Goal: Task Accomplishment & Management: Use online tool/utility

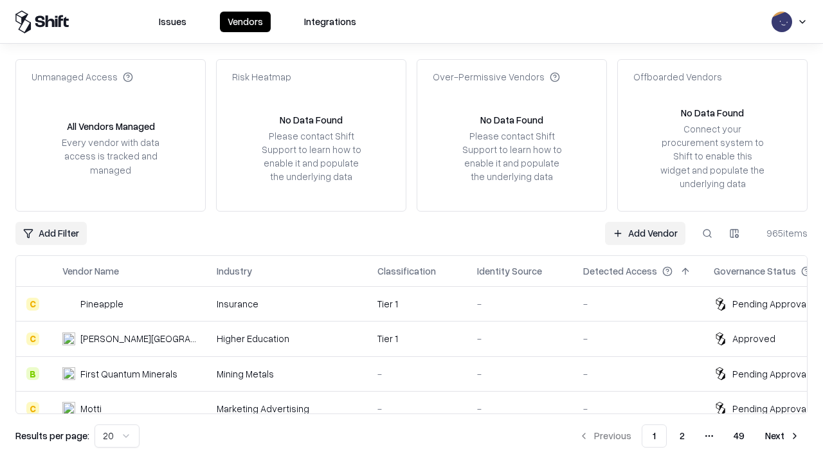
click at [645, 233] on link "Add Vendor" at bounding box center [645, 233] width 80 height 23
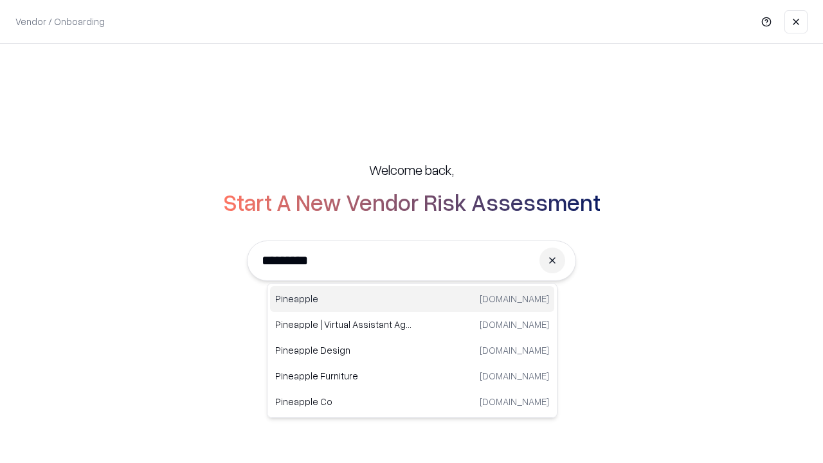
click at [412, 299] on div "Pineapple [DOMAIN_NAME]" at bounding box center [412, 299] width 284 height 26
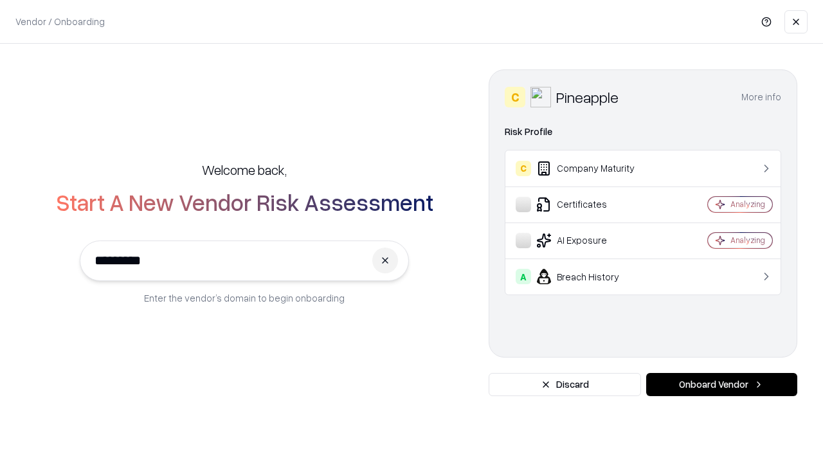
type input "*********"
click at [722, 385] on button "Onboard Vendor" at bounding box center [721, 384] width 151 height 23
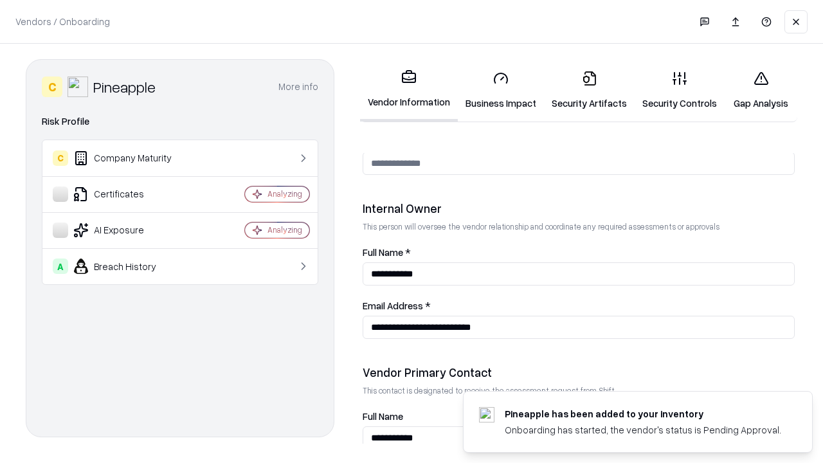
scroll to position [666, 0]
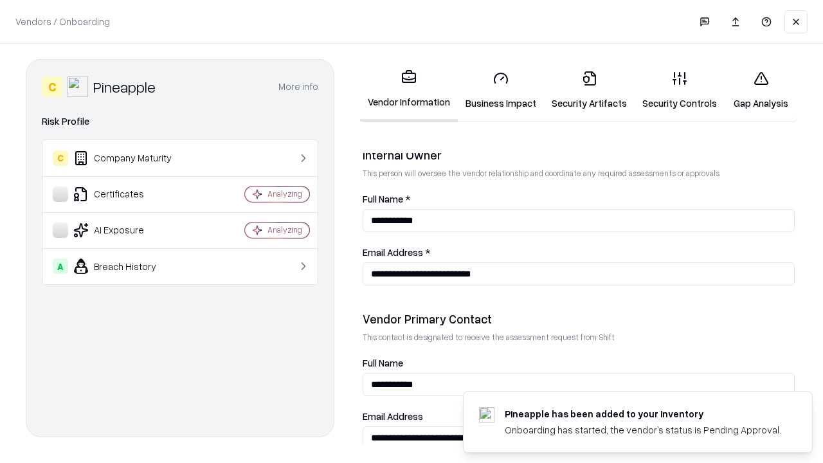
click at [501, 90] on link "Business Impact" at bounding box center [501, 90] width 86 height 60
click at [589, 90] on link "Security Artifacts" at bounding box center [589, 90] width 91 height 60
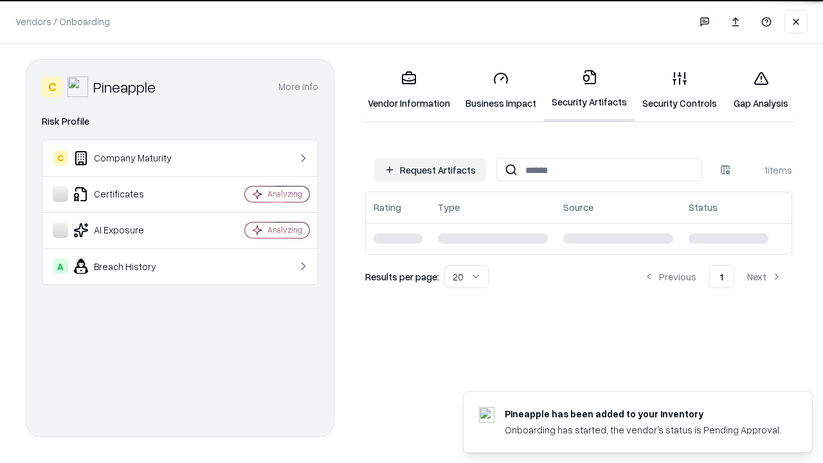
click at [430, 169] on button "Request Artifacts" at bounding box center [430, 169] width 112 height 23
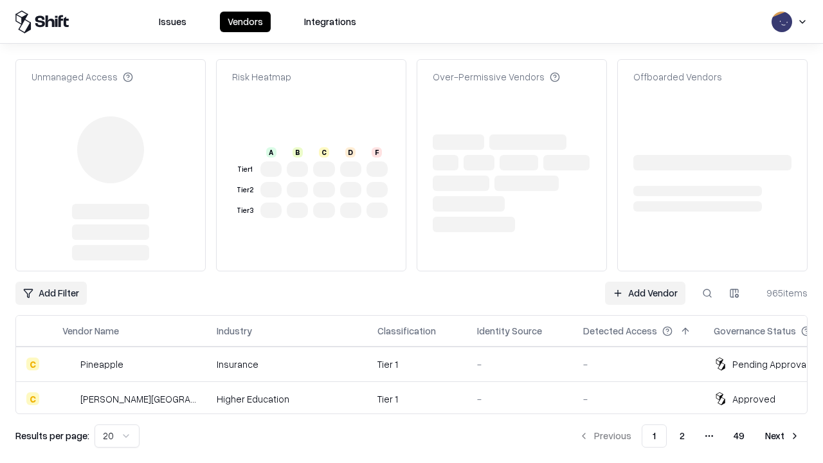
click at [645, 282] on link "Add Vendor" at bounding box center [645, 293] width 80 height 23
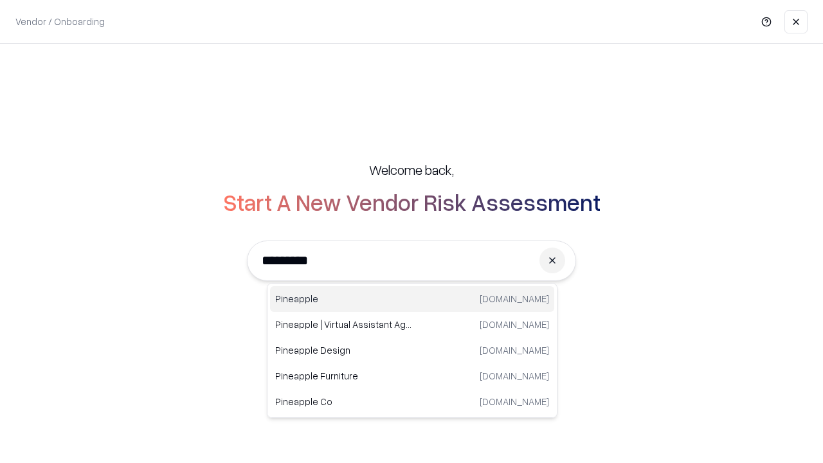
click at [412, 299] on div "Pineapple [DOMAIN_NAME]" at bounding box center [412, 299] width 284 height 26
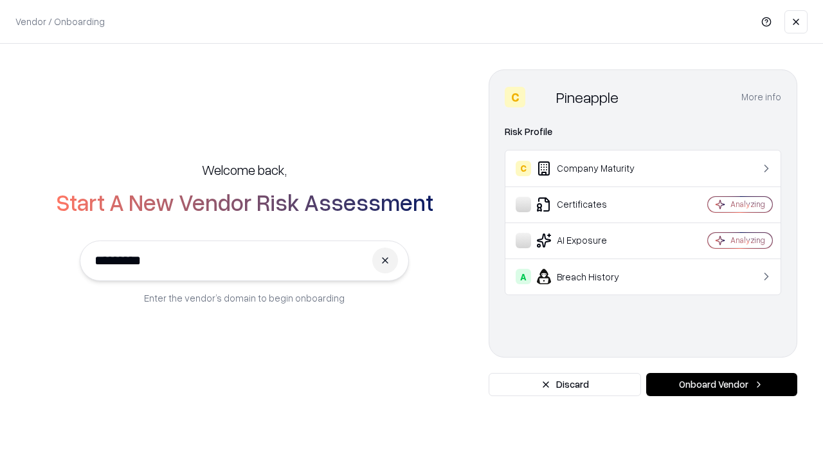
type input "*********"
click at [722, 385] on button "Onboard Vendor" at bounding box center [721, 384] width 151 height 23
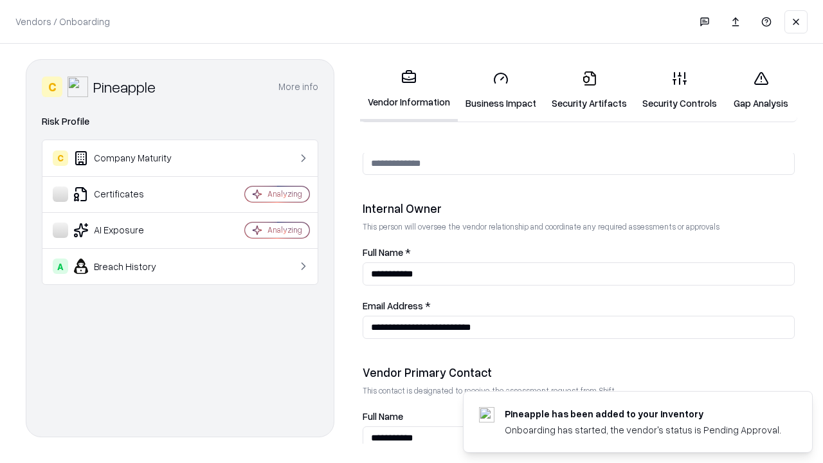
scroll to position [666, 0]
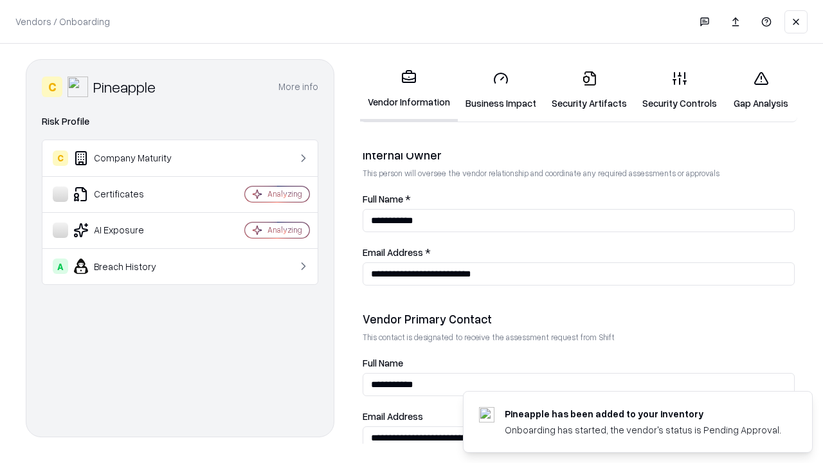
click at [761, 90] on link "Gap Analysis" at bounding box center [761, 90] width 73 height 60
